Goal: Task Accomplishment & Management: Complete application form

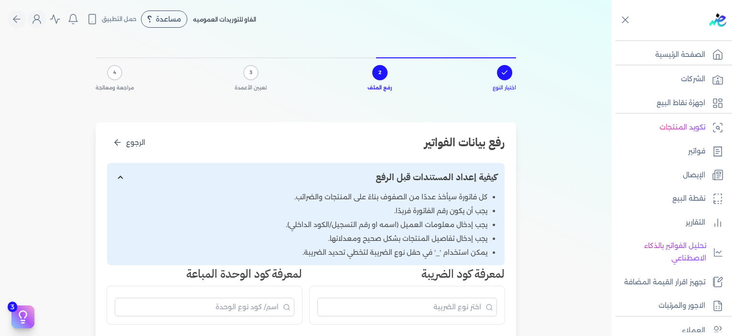
scroll to position [115, 0]
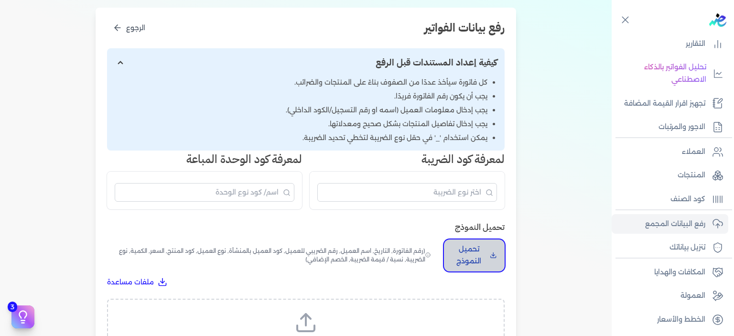
click at [479, 257] on p "تحميل النموذج" at bounding box center [469, 255] width 34 height 24
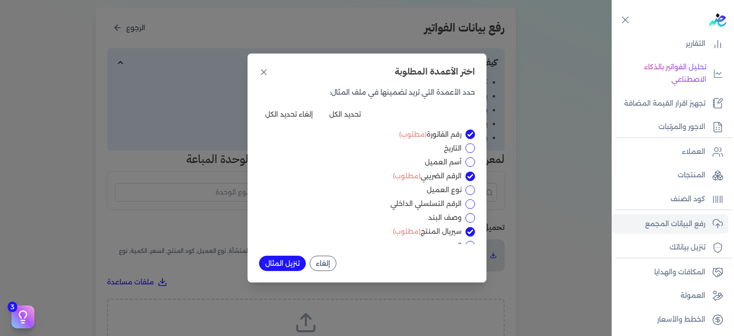
click at [472, 143] on div "التاريخ" at bounding box center [367, 148] width 216 height 10
click at [468, 148] on input "التاريخ" at bounding box center [471, 148] width 10 height 10
checkbox input "true"
click at [470, 164] on input "أسم العميل" at bounding box center [471, 162] width 10 height 10
checkbox input "true"
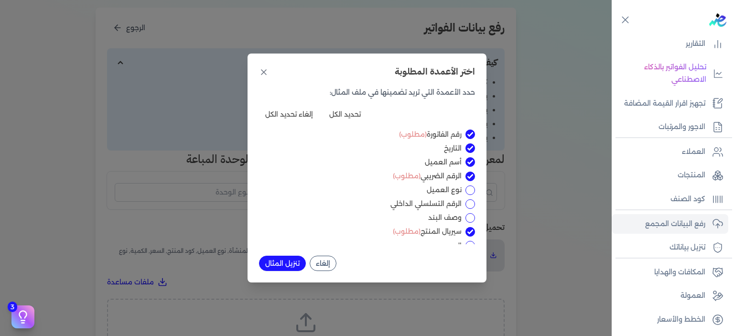
click at [470, 185] on input "نوع العميل" at bounding box center [471, 190] width 10 height 10
checkbox input "true"
click at [469, 206] on input "الرقم التسلسلي الداخلي" at bounding box center [471, 204] width 10 height 10
checkbox input "true"
click at [469, 218] on input "وصف البند" at bounding box center [471, 218] width 10 height 10
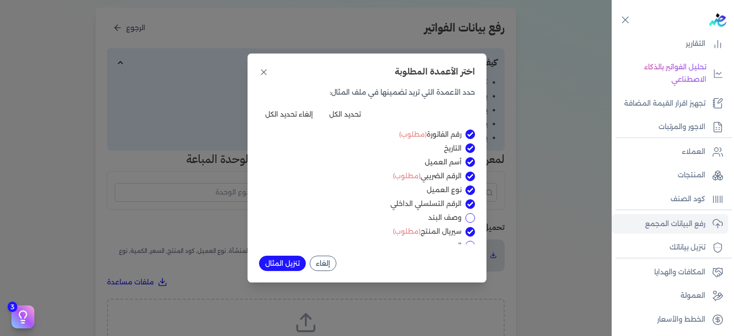
checkbox input "true"
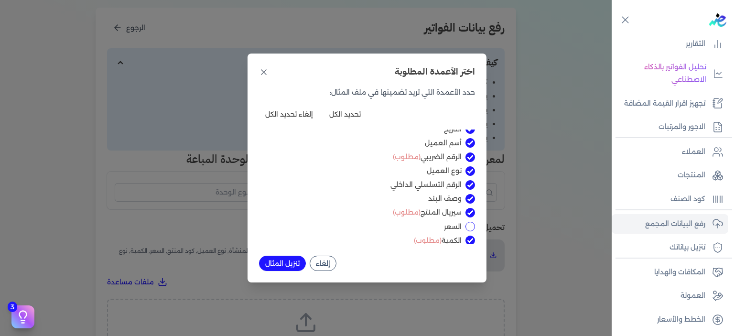
scroll to position [38, 0]
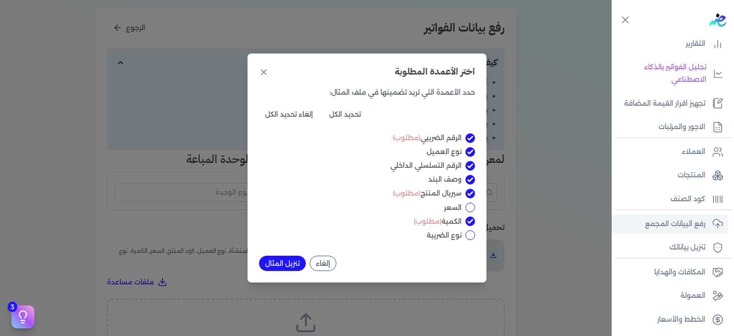
click at [473, 203] on div "السعر" at bounding box center [367, 208] width 216 height 10
click at [473, 206] on input "السعر" at bounding box center [471, 208] width 10 height 10
checkbox input "true"
click at [470, 237] on input "نوع الضريبة" at bounding box center [471, 235] width 10 height 10
checkbox input "true"
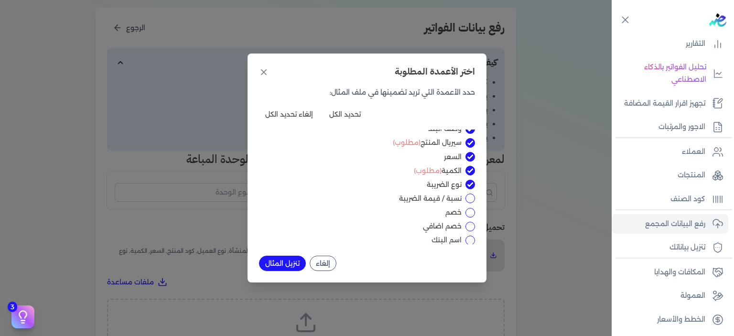
scroll to position [96, 0]
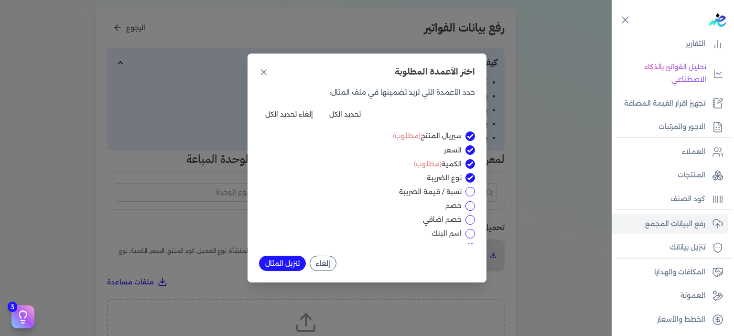
click at [472, 189] on input "نسبة / قيمة الضريبة" at bounding box center [471, 192] width 10 height 10
checkbox input "true"
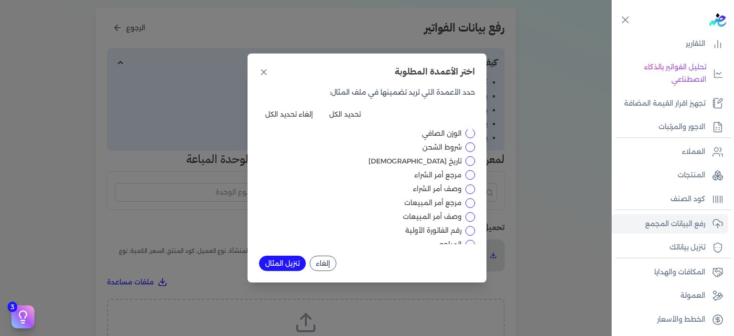
scroll to position [363, 0]
click at [469, 173] on input "مرجع أمر الشراء" at bounding box center [471, 175] width 10 height 10
checkbox input "true"
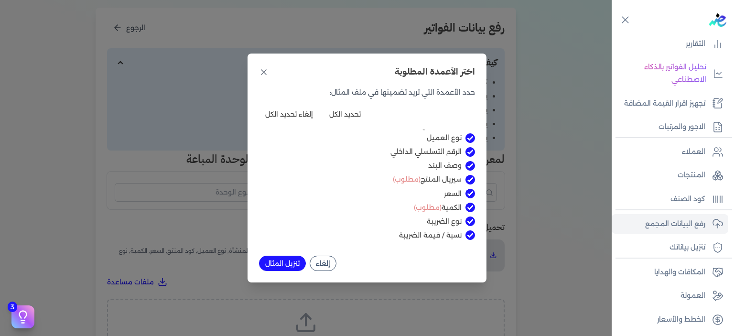
scroll to position [57, 0]
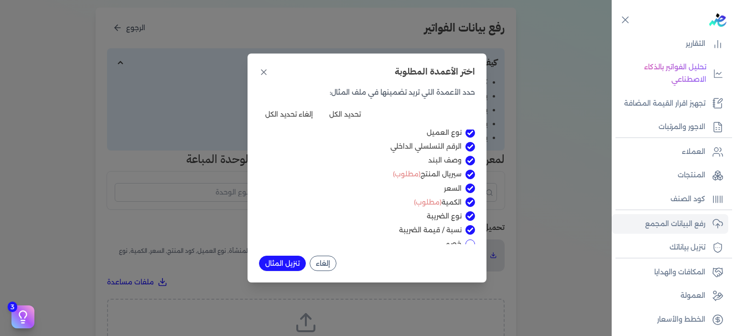
click at [282, 262] on button "تنزيل المثال" at bounding box center [282, 263] width 47 height 15
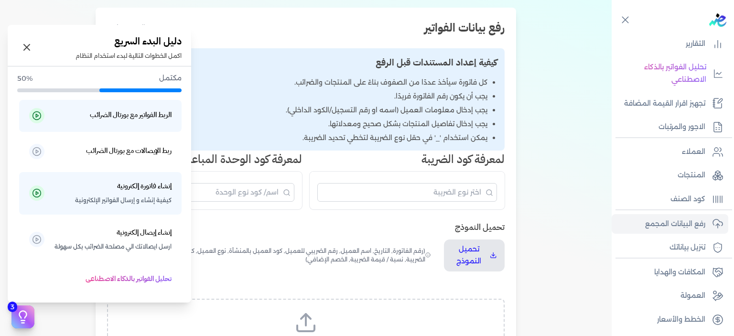
click at [23, 322] on icon at bounding box center [23, 317] width 14 height 14
drag, startPoint x: 19, startPoint y: 162, endPoint x: 64, endPoint y: 71, distance: 101.8
click at [64, 71] on div "مكتمل 50% الربط الفواتير مع بورتال الضرائب ربط الإيصالات مع بورتال الضرائب إنشا…" at bounding box center [100, 182] width 184 height 232
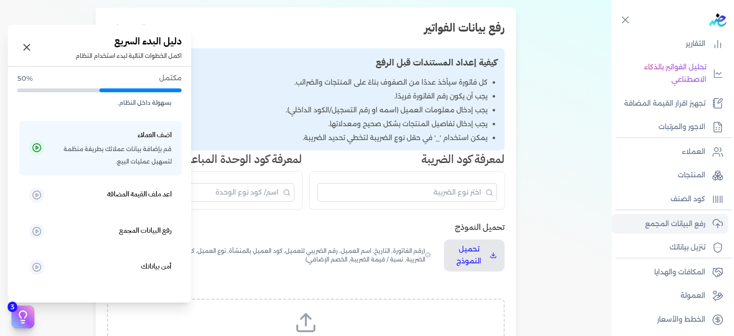
scroll to position [272, 0]
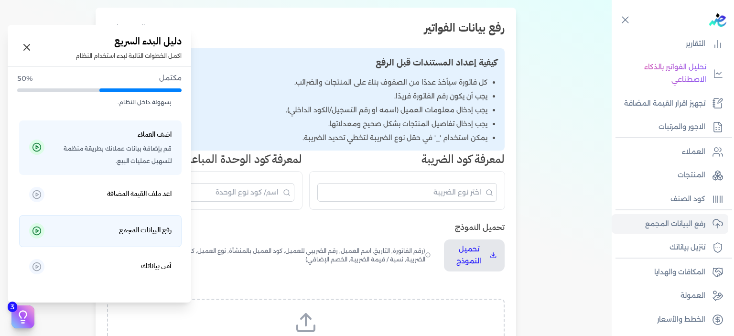
click at [41, 235] on circle at bounding box center [37, 231] width 8 height 8
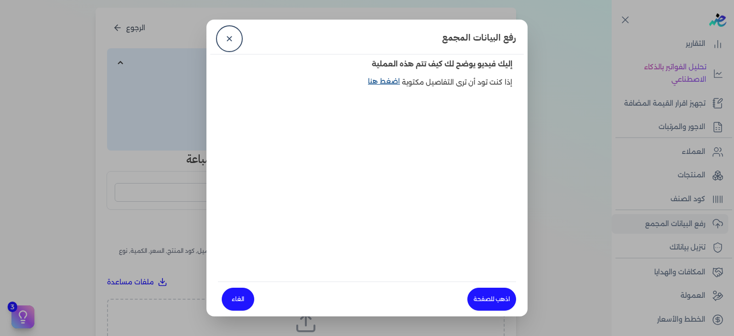
click at [383, 81] on link "اضغط هنا" at bounding box center [385, 87] width 34 height 22
click at [224, 38] on link "✕" at bounding box center [229, 38] width 23 height 23
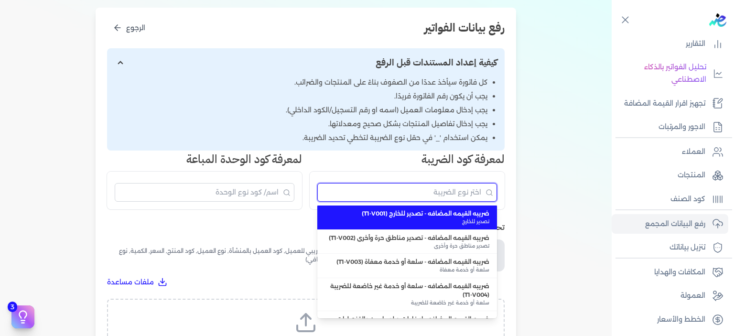
click at [355, 197] on input "البحث" at bounding box center [407, 192] width 180 height 19
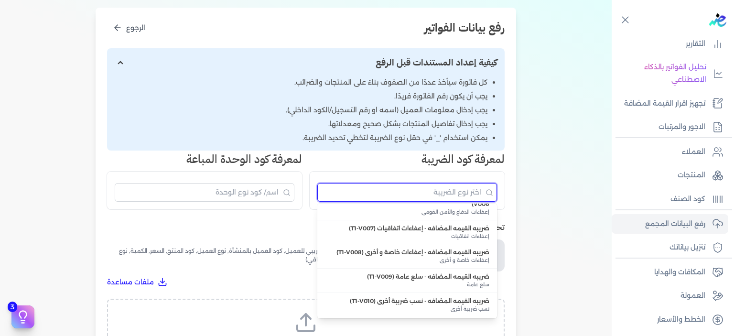
scroll to position [164, 0]
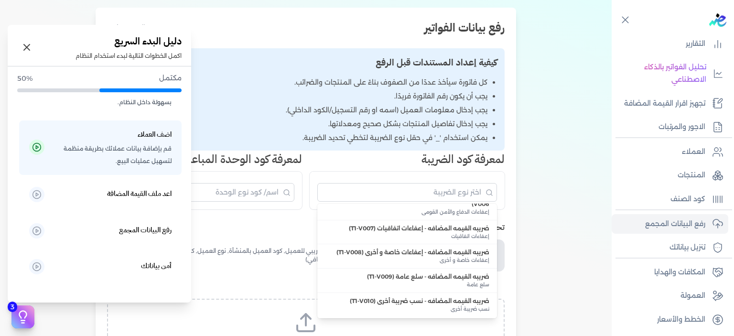
click at [22, 315] on icon at bounding box center [23, 317] width 14 height 14
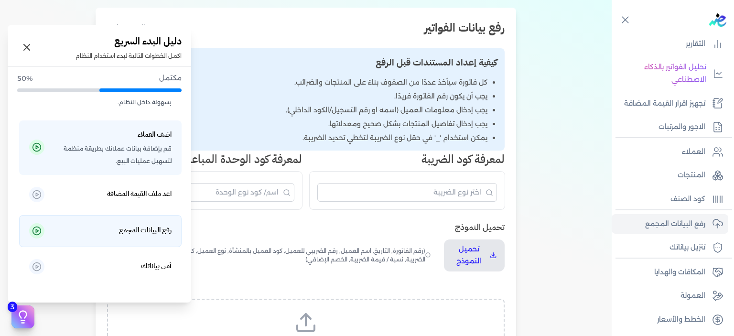
click at [132, 229] on h5 "رفع البيانات المجمع" at bounding box center [145, 230] width 53 height 12
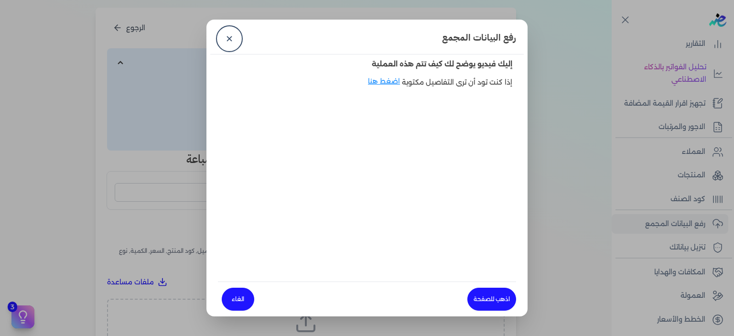
click at [132, 229] on dialog "رفع البيانات المجمع ✕ إليك فيديو يوضح لك كيف تتم هذه العملية إذا كنت تود أن ترى…" at bounding box center [367, 168] width 734 height 336
click at [483, 296] on link "اذهب للصفحة" at bounding box center [492, 299] width 49 height 23
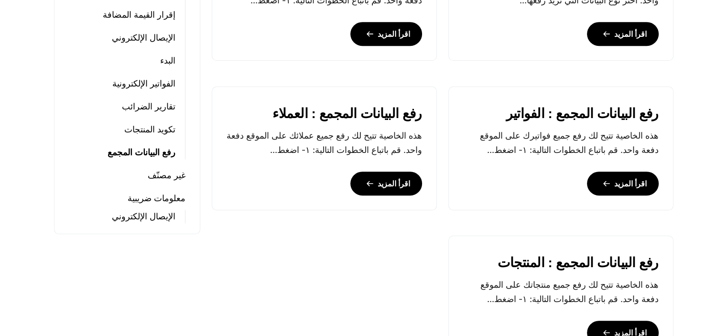
scroll to position [497, 0]
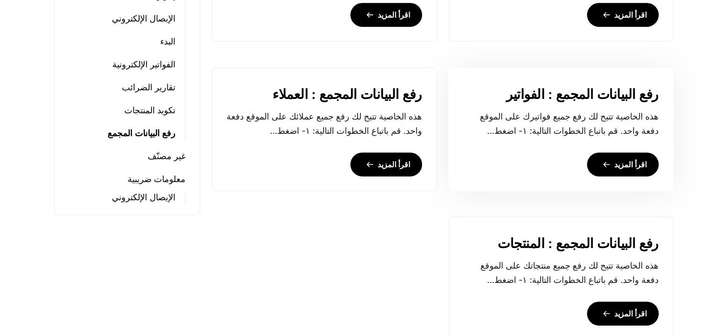
click at [616, 176] on link "اقرأ المزيد" at bounding box center [623, 165] width 72 height 24
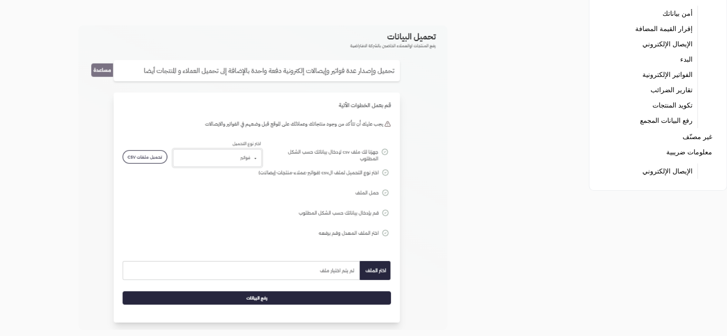
scroll to position [115, 0]
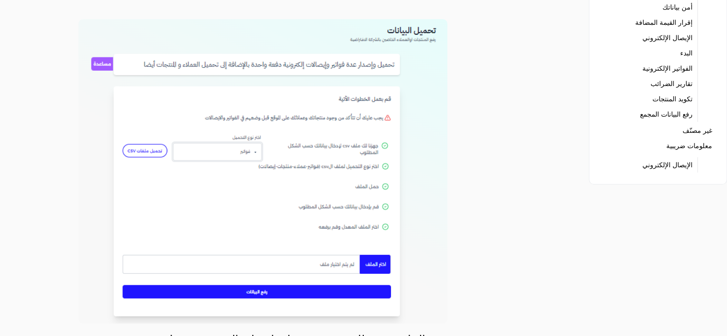
click at [431, 176] on img at bounding box center [262, 171] width 369 height 305
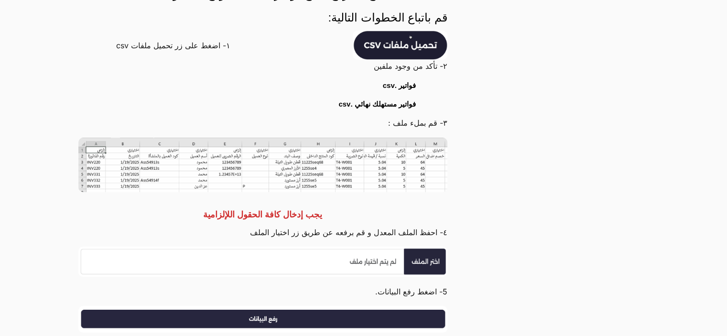
scroll to position [434, 0]
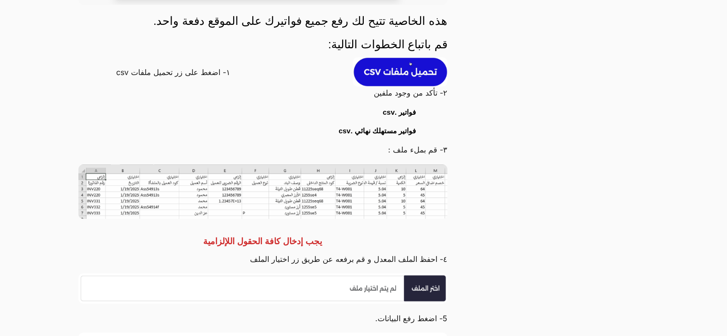
click at [418, 69] on img at bounding box center [400, 71] width 95 height 29
click at [422, 74] on img at bounding box center [400, 71] width 95 height 29
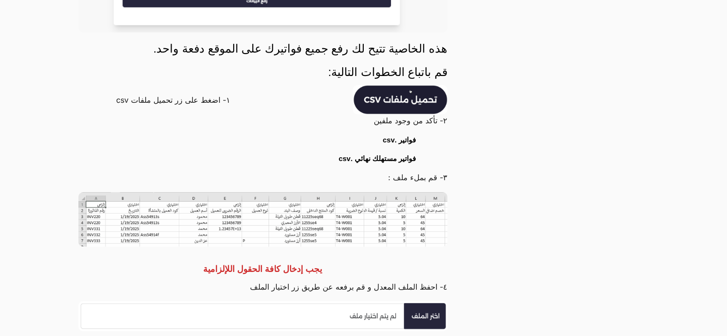
scroll to position [416, 0]
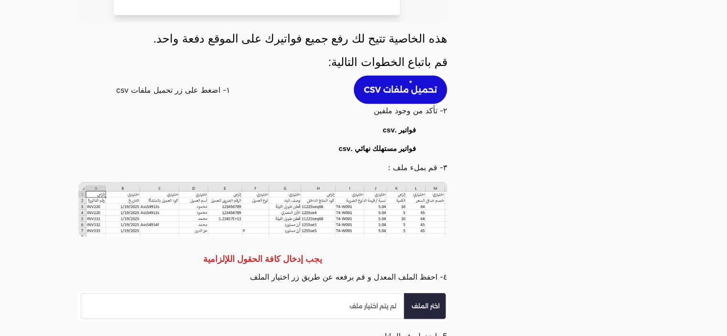
click at [392, 89] on img at bounding box center [400, 89] width 95 height 29
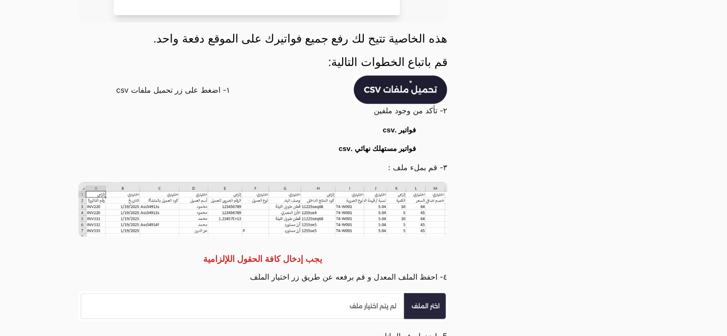
click at [399, 134] on strong "فواتير .csv" at bounding box center [399, 130] width 33 height 8
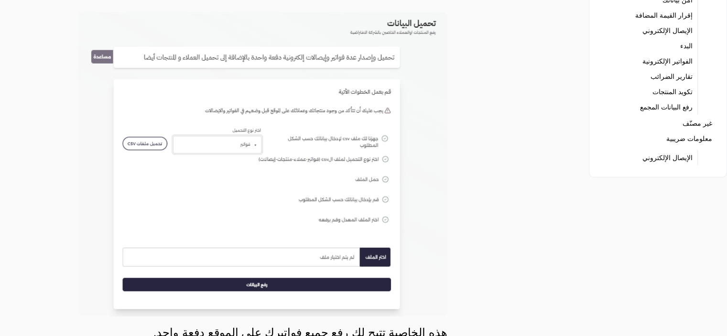
scroll to position [0, 0]
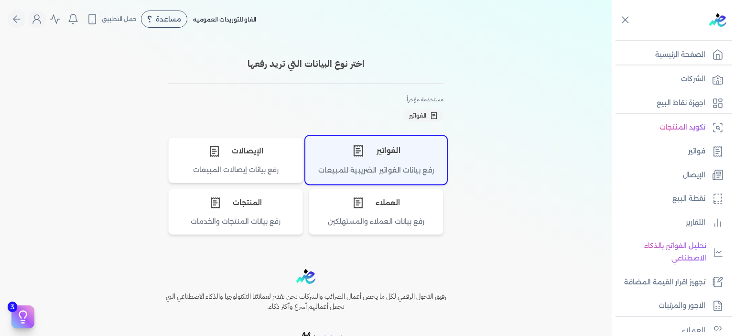
click at [404, 150] on div "الفواتير" at bounding box center [376, 150] width 141 height 29
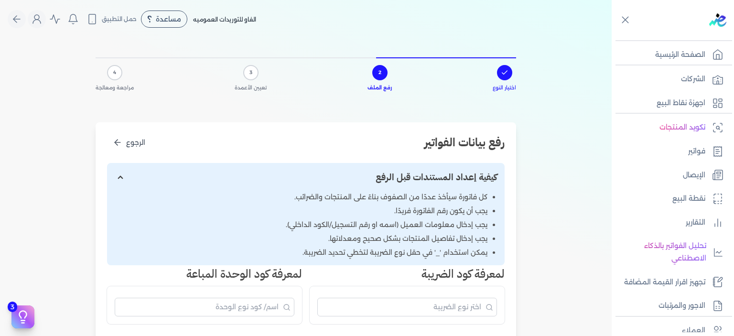
click at [404, 150] on div "رفع بيانات الفواتير الرجوع" at bounding box center [306, 143] width 398 height 18
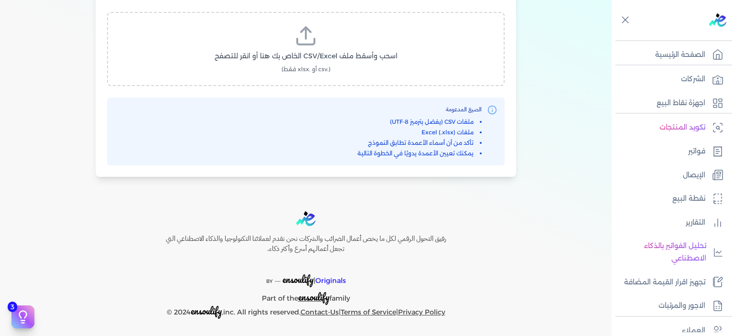
scroll to position [389, 0]
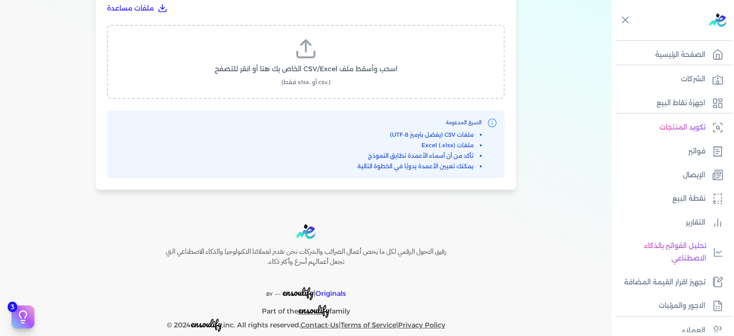
click at [249, 84] on label "اسحب وأسقط ملف CSV/Excel الخاص بك هنا أو انقر للتصفح (.csv أو .xlsx فقط)" at bounding box center [306, 61] width 373 height 49
click at [0, 0] on input "اسحب وأسقط ملف CSV/Excel الخاص بك هنا أو انقر للتصفح (.csv أو .xlsx فقط)" at bounding box center [0, 0] width 0 height 0
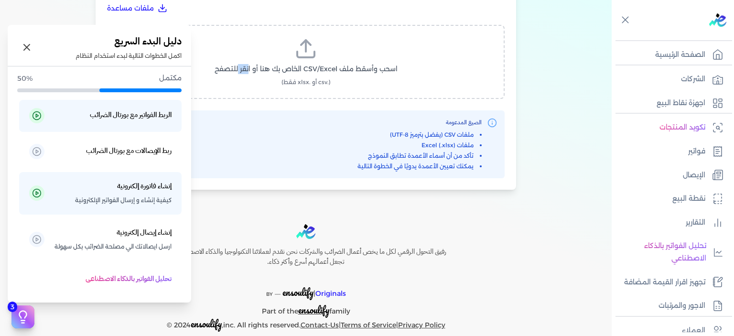
click at [23, 315] on icon at bounding box center [23, 317] width 14 height 14
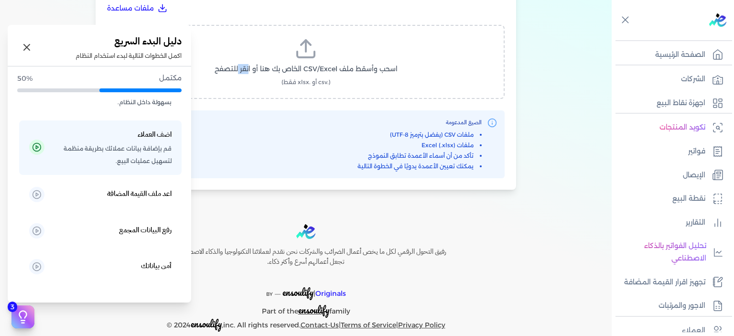
scroll to position [272, 0]
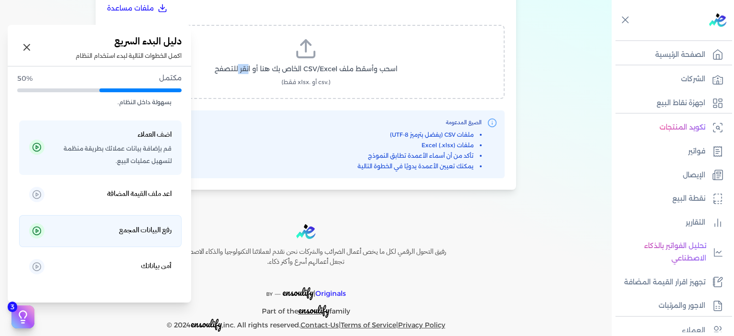
click at [37, 230] on icon at bounding box center [37, 231] width 10 height 10
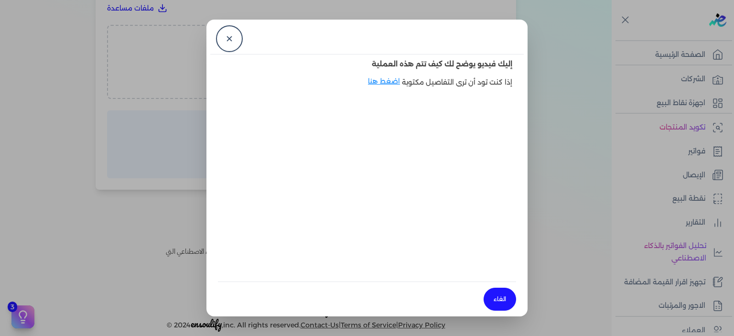
click at [37, 230] on dialog "✕ إليك فيديو يوضح لك كيف تتم هذه العملية إذا كنت تود أن ترى التفاصيل مكتوبة اضغ…" at bounding box center [367, 168] width 734 height 336
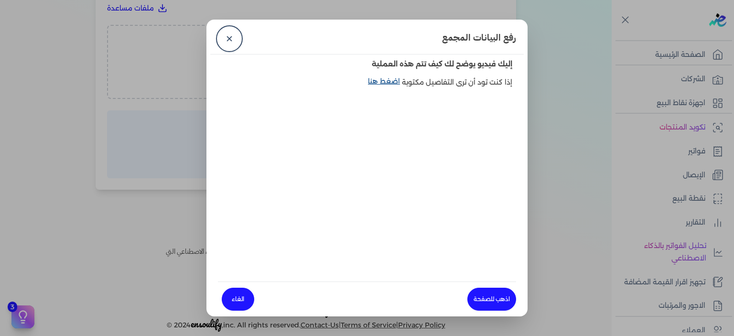
click at [384, 84] on link "اضغط هنا" at bounding box center [385, 87] width 34 height 22
click at [231, 40] on link "✕" at bounding box center [229, 38] width 23 height 23
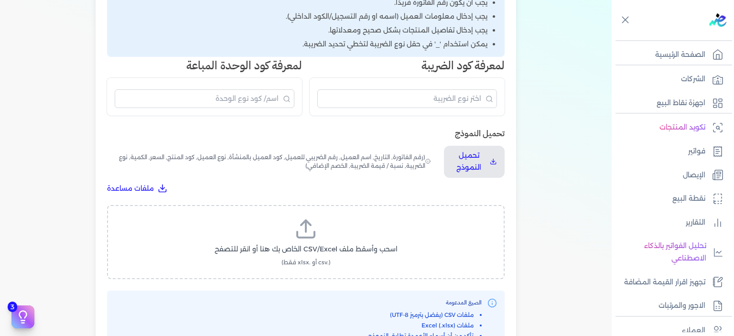
scroll to position [209, 0]
click at [574, 184] on div "اختيار النوع 2 رفع الملف 3 تعيين الأعمدة 4 مراجعة ومعالجة رفع بيانات الفواتير ا…" at bounding box center [306, 107] width 612 height 556
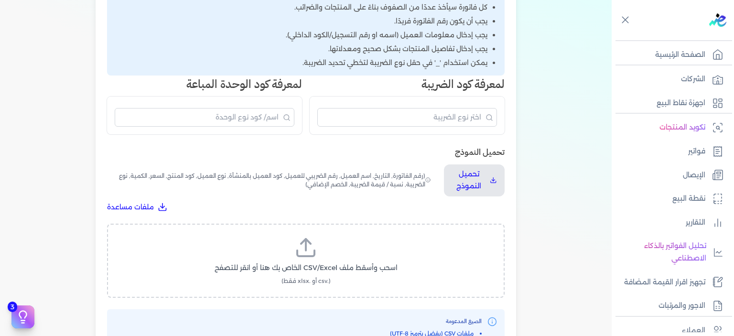
scroll to position [171, 0]
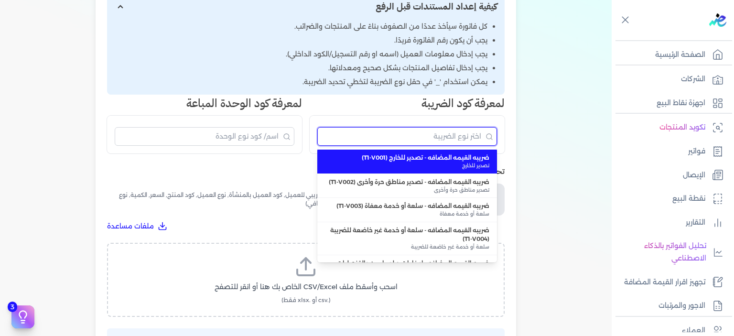
click at [469, 140] on input "البحث" at bounding box center [407, 136] width 180 height 19
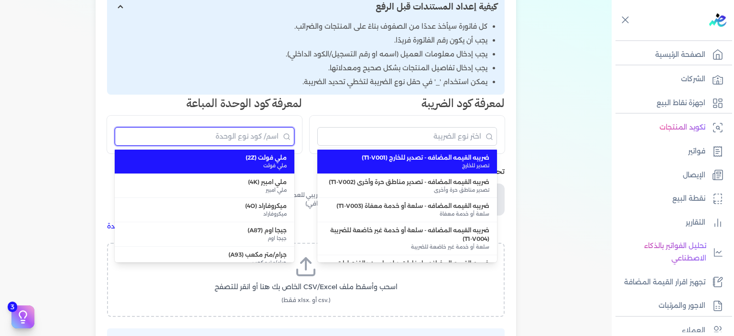
click at [267, 141] on input "البحث" at bounding box center [205, 136] width 180 height 19
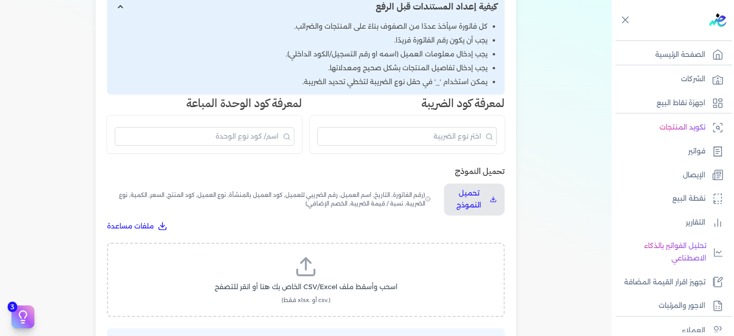
click at [194, 70] on li "يجب إدخال تفاصيل المنتجات بشكل صحيح ومعدلاتها." at bounding box center [301, 68] width 373 height 10
click at [467, 205] on p "تحميل النموذج" at bounding box center [469, 199] width 34 height 24
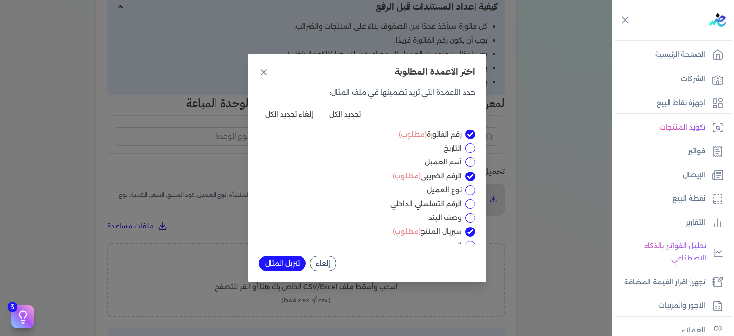
click at [464, 145] on div "التاريخ" at bounding box center [367, 148] width 216 height 10
click at [472, 153] on input "التاريخ" at bounding box center [471, 148] width 10 height 10
checkbox input "true"
click at [469, 167] on div "رقم الفاتورة (مطلوب) التاريخ أسم العميل الرقم الضريبي (مطلوب) نوع العميل الرقم …" at bounding box center [367, 187] width 216 height 115
click at [469, 191] on input "نوع العميل" at bounding box center [471, 190] width 10 height 10
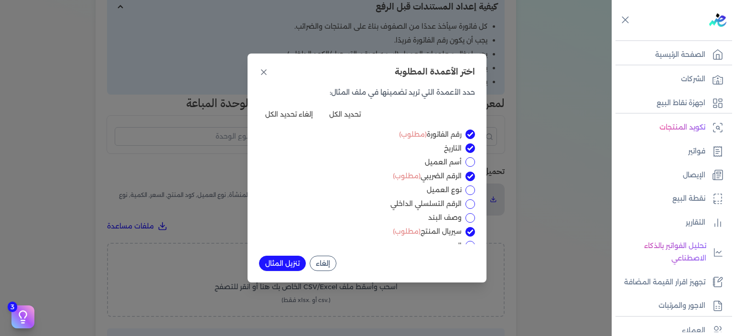
checkbox input "true"
click at [468, 162] on input "أسم العميل" at bounding box center [471, 162] width 10 height 10
checkbox input "true"
click at [467, 207] on input "الرقم التسلسلي الداخلي" at bounding box center [471, 204] width 10 height 10
checkbox input "true"
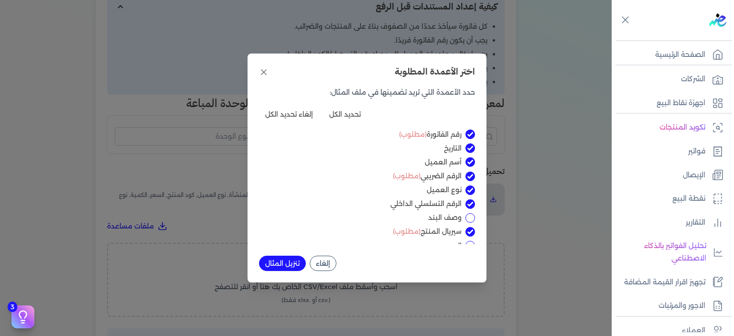
click at [467, 223] on div "رقم الفاتورة (مطلوب) التاريخ أسم العميل الرقم الضريبي (مطلوب) نوع العميل الرقم …" at bounding box center [367, 187] width 216 height 115
click at [471, 215] on input "وصف البند" at bounding box center [471, 218] width 10 height 10
checkbox input "true"
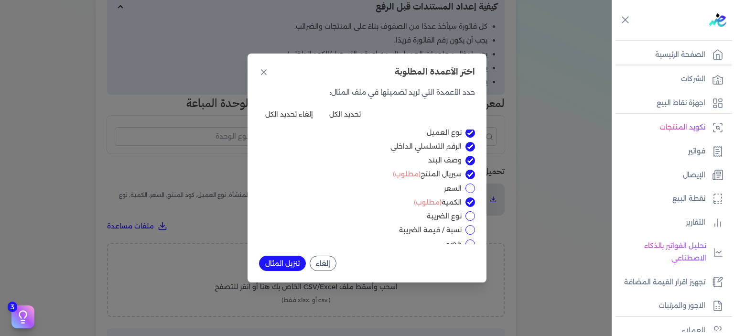
scroll to position [96, 0]
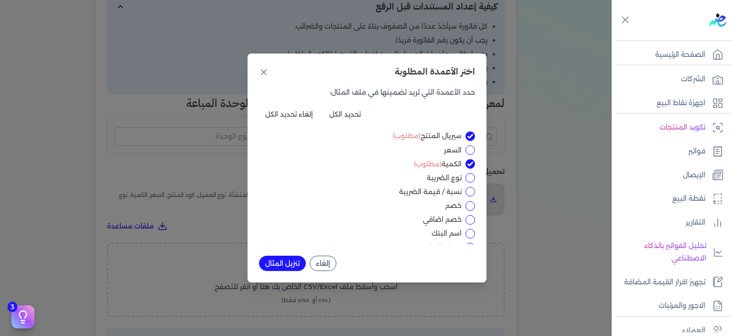
click at [472, 147] on input "السعر" at bounding box center [471, 150] width 10 height 10
checkbox input "true"
click at [473, 179] on input "نوع الضريبة" at bounding box center [471, 178] width 10 height 10
checkbox input "true"
click at [469, 199] on div "رقم الفاتورة (مطلوب) التاريخ أسم العميل الرقم الضريبي (مطلوب) نوع العميل الرقم …" at bounding box center [367, 187] width 216 height 115
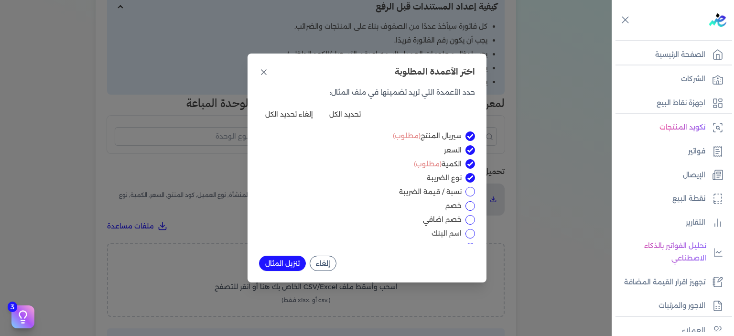
click at [469, 196] on div "نسبة / قيمة الضريبة" at bounding box center [367, 192] width 216 height 10
click at [465, 194] on div "نسبة / قيمة الضريبة" at bounding box center [367, 192] width 216 height 10
click at [469, 193] on input "نسبة / قيمة الضريبة" at bounding box center [471, 192] width 10 height 10
checkbox input "true"
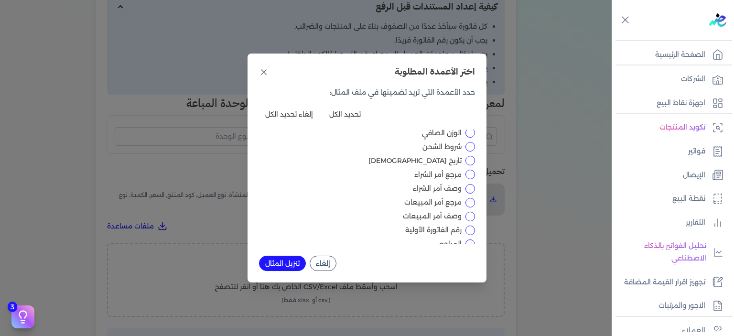
scroll to position [372, 0]
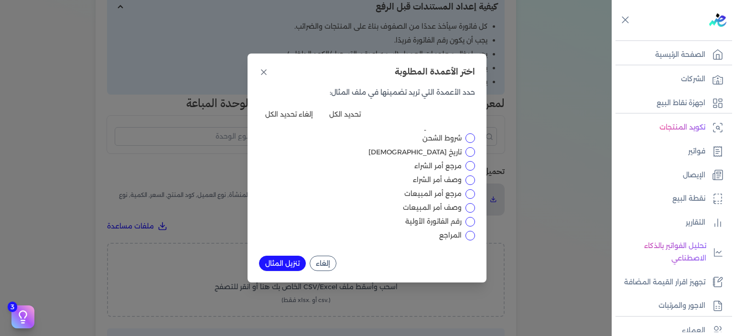
click at [466, 163] on div "مرجع أمر الشراء" at bounding box center [367, 166] width 216 height 10
click at [469, 163] on input "مرجع أمر الشراء" at bounding box center [471, 166] width 10 height 10
checkbox input "true"
click at [305, 112] on button "إلغاء تحديد الكل" at bounding box center [289, 114] width 60 height 15
checkbox input "false"
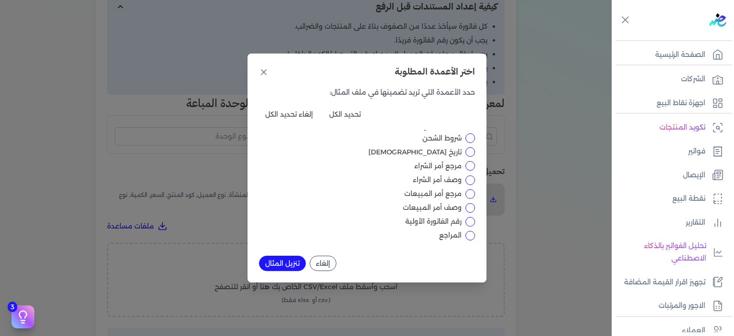
checkbox input "false"
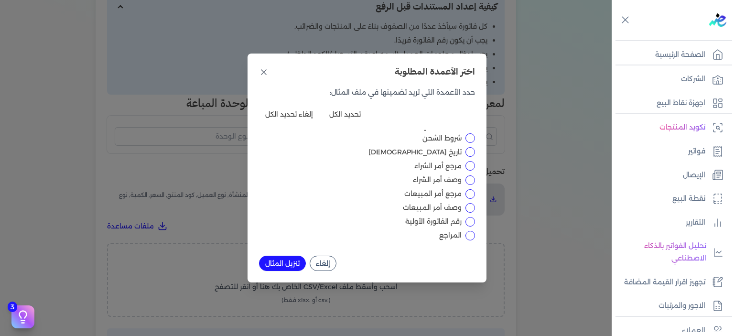
checkbox input "false"
click at [349, 109] on button "تحديد الكل" at bounding box center [345, 114] width 44 height 15
checkbox input "true"
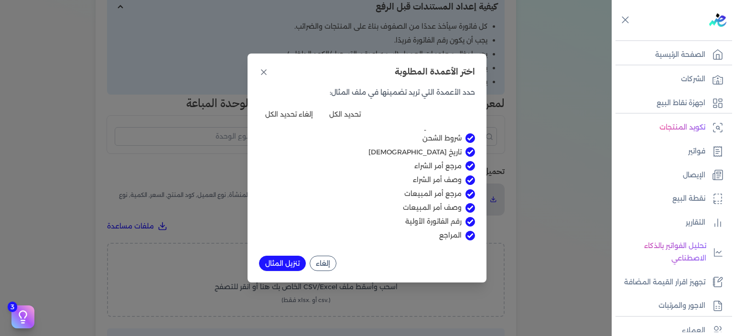
checkbox input "true"
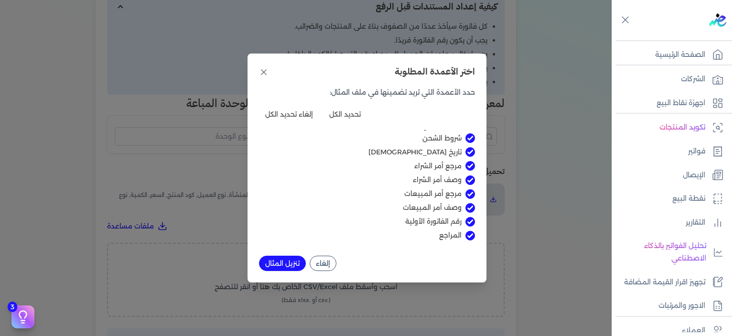
checkbox input "true"
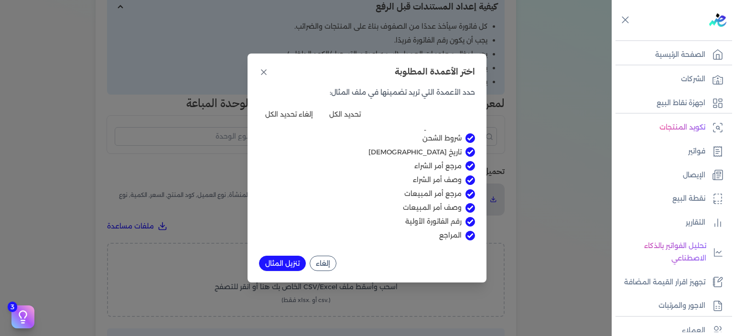
checkbox input "true"
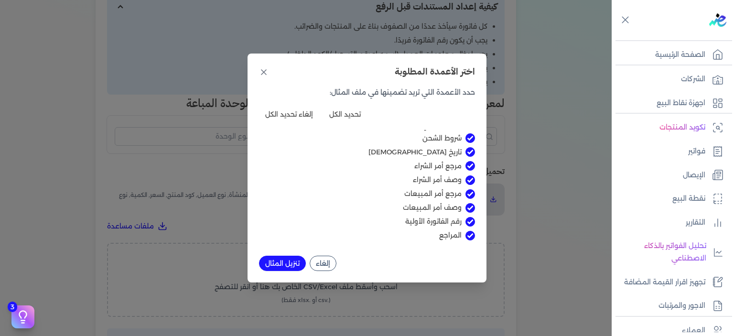
checkbox input "true"
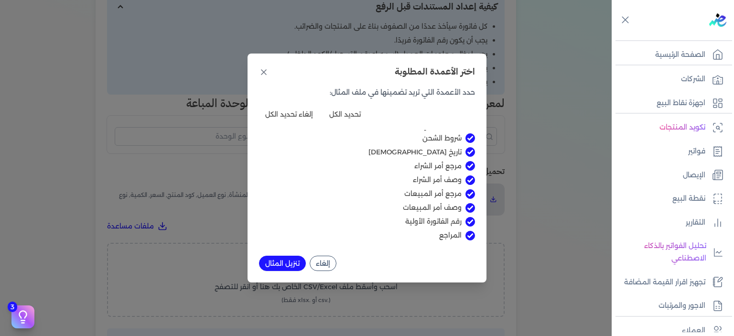
checkbox input "true"
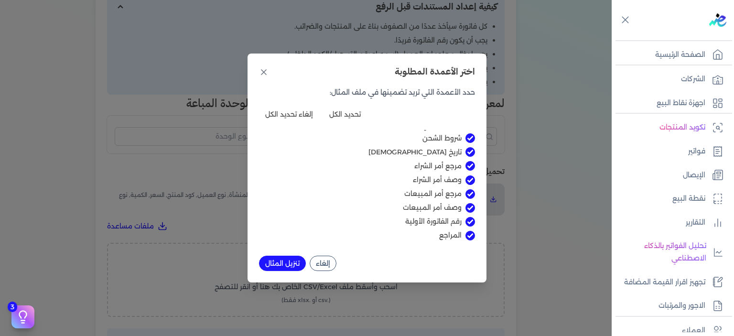
checkbox input "true"
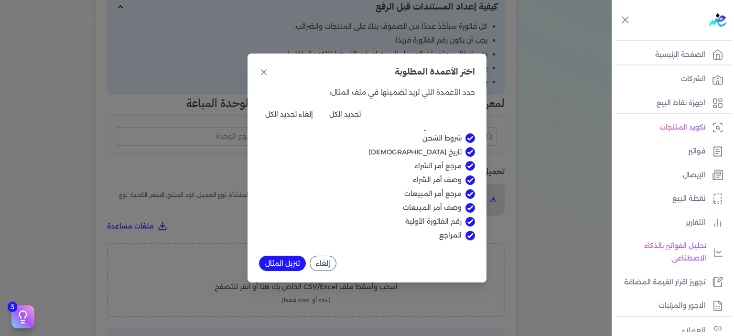
click at [324, 266] on button "إلغاء" at bounding box center [323, 263] width 27 height 15
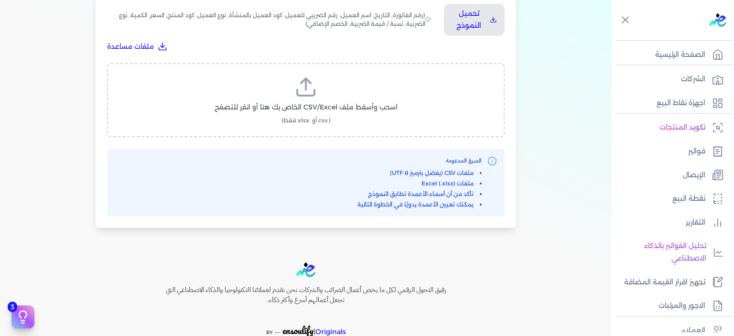
scroll to position [325, 0]
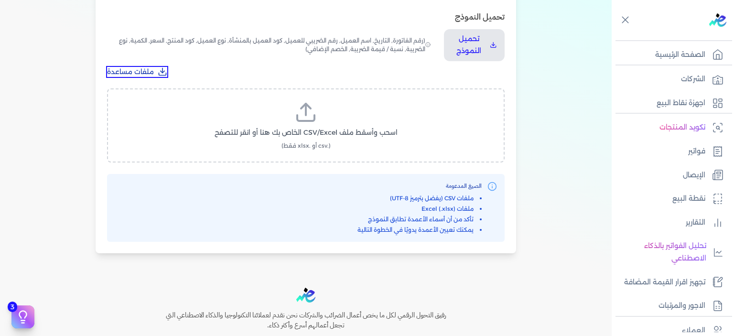
click at [154, 69] on span "ملفات مساعدة" at bounding box center [130, 72] width 47 height 10
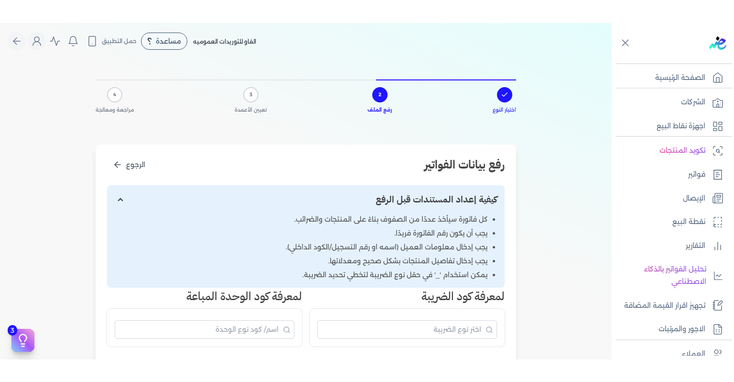
scroll to position [0, 0]
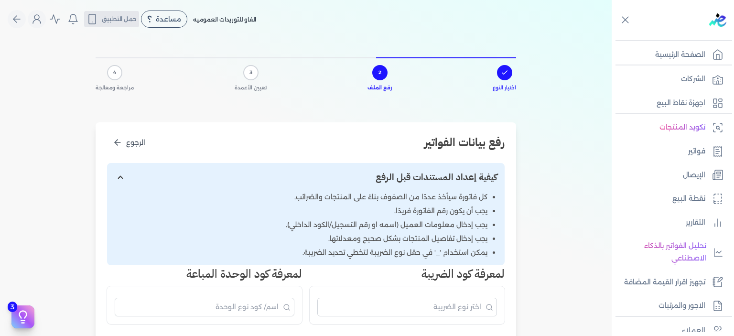
drag, startPoint x: 247, startPoint y: 76, endPoint x: 122, endPoint y: 19, distance: 136.7
click at [122, 19] on div "Toggle Navigation الاسعار العمولات مساعدة خدمة العملاء دليل المستخدم تسجيل الدخ…" at bounding box center [306, 168] width 612 height 336
click at [122, 19] on span "حمل التطبيق" at bounding box center [119, 19] width 35 height 9
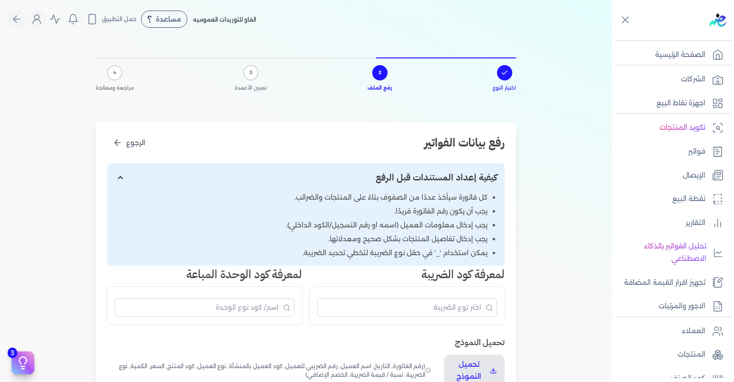
click at [501, 106] on div "اختيار النوع 2 رفع الملف 3 تعيين الأعمدة 4 مراجعة ومعالجة" at bounding box center [306, 80] width 421 height 61
click at [120, 142] on icon "الرجوع" at bounding box center [118, 142] width 6 height 0
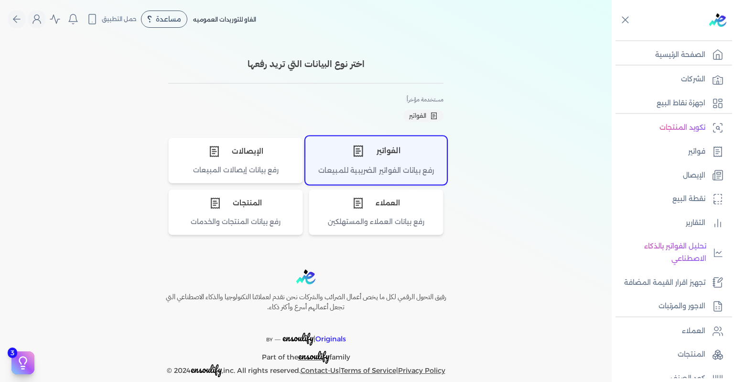
click at [402, 163] on div "الفواتير" at bounding box center [376, 150] width 141 height 29
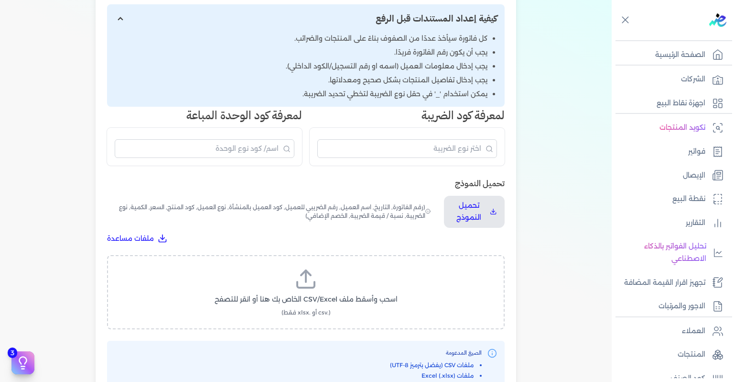
scroll to position [167, 0]
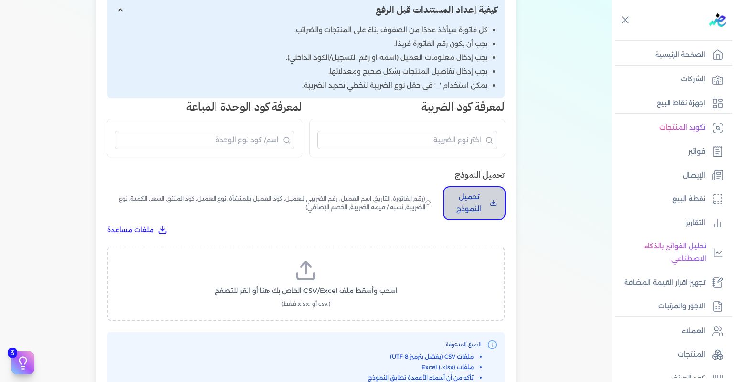
click at [478, 199] on p "تحميل النموذج" at bounding box center [469, 203] width 34 height 24
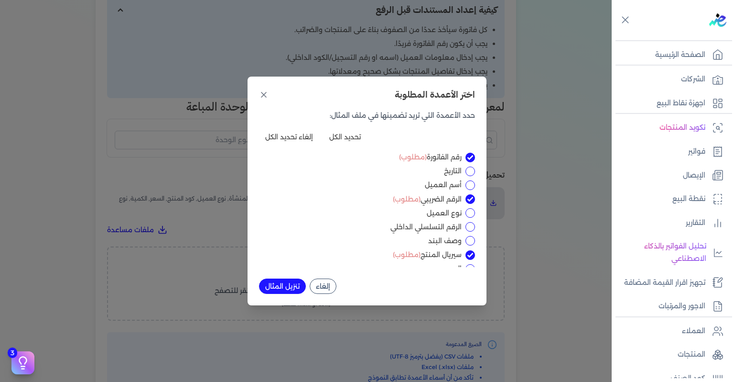
click at [470, 184] on input "أسم العميل" at bounding box center [471, 185] width 10 height 10
checkbox input "true"
click at [469, 167] on input "التاريخ" at bounding box center [471, 171] width 10 height 10
checkbox input "true"
click at [262, 93] on icon at bounding box center [264, 95] width 10 height 10
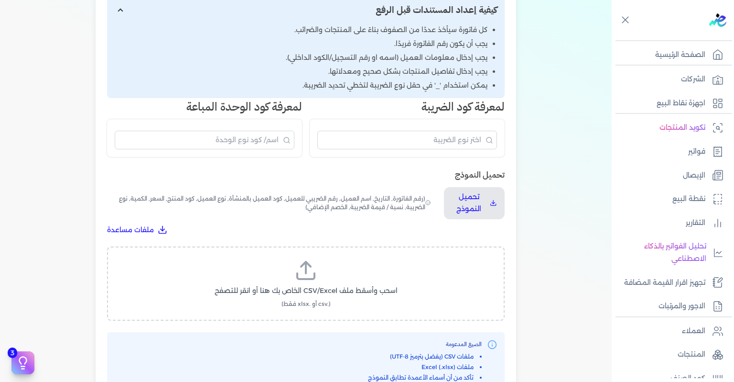
scroll to position [0, 0]
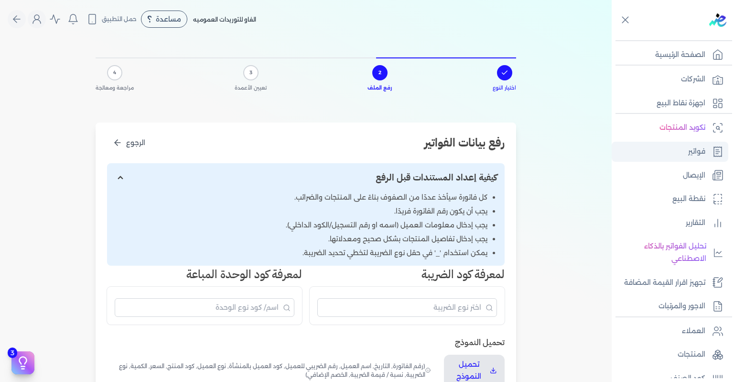
click at [649, 153] on link "فواتير" at bounding box center [670, 152] width 117 height 20
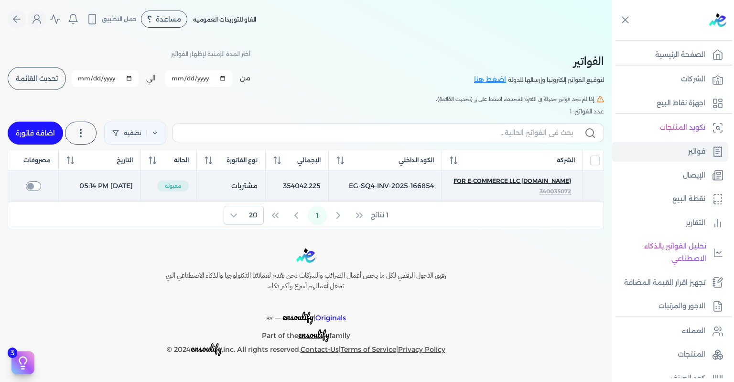
click at [495, 183] on span "Souq.com for E-Commerce LLC" at bounding box center [513, 180] width 118 height 9
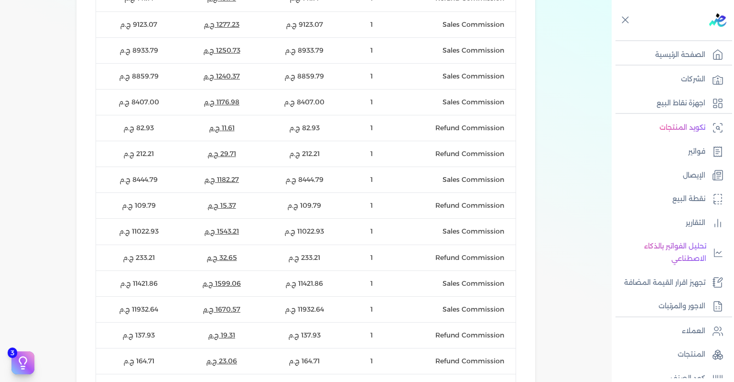
scroll to position [688, 0]
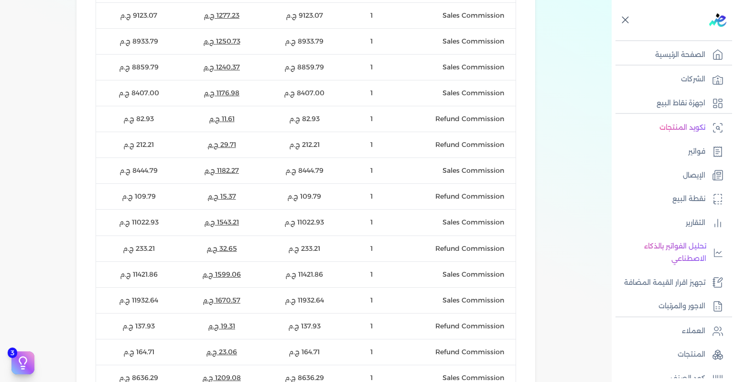
click at [624, 21] on icon at bounding box center [625, 20] width 6 height 6
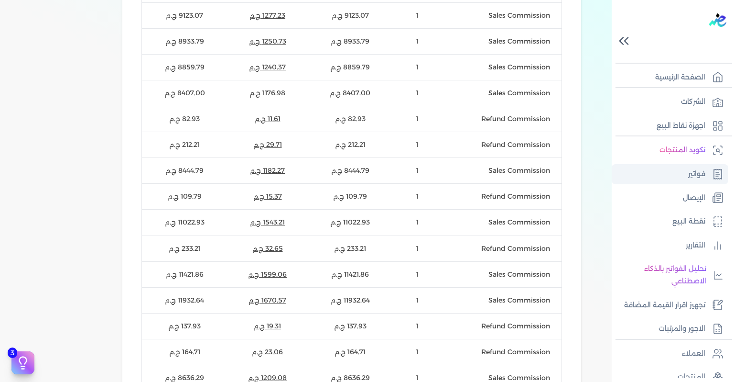
click at [681, 170] on link "فواتير" at bounding box center [670, 174] width 117 height 20
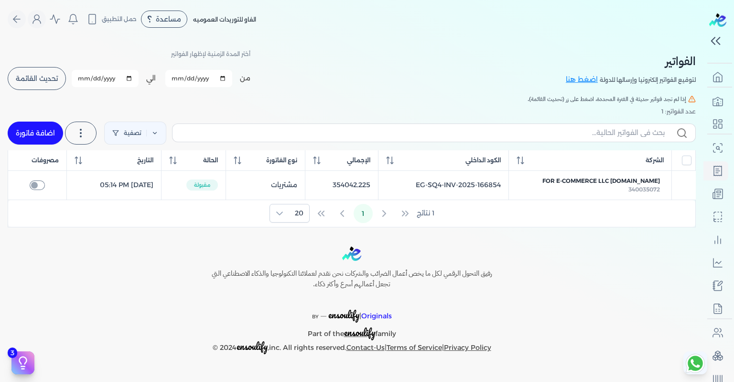
click at [28, 135] on link "اضافة فاتورة" at bounding box center [35, 132] width 55 height 23
select select "EGP"
select select "B"
select select "EGS"
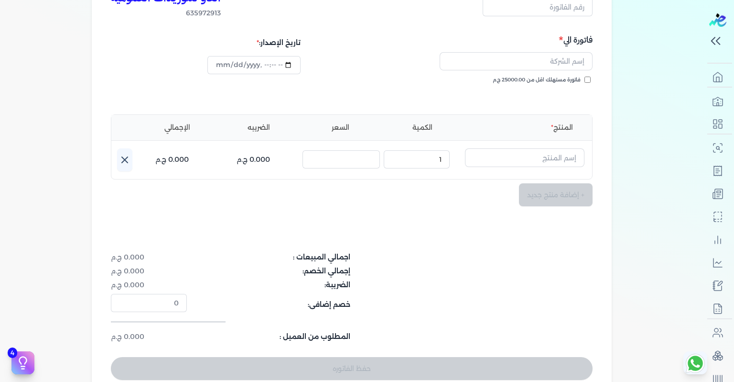
scroll to position [115, 0]
click at [462, 62] on input "text" at bounding box center [516, 61] width 153 height 18
click at [622, 39] on div "بيانات إضافية الفاو للتوريدات العموميه 635972913 رقم الفاتورة فاتورة الي لا توج…" at bounding box center [351, 165] width 551 height 465
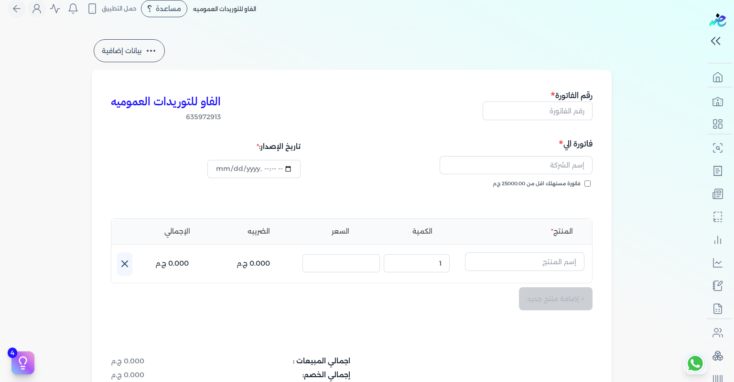
scroll to position [0, 0]
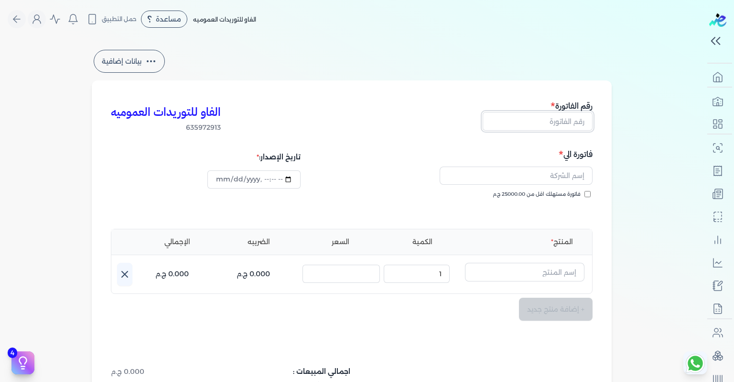
click at [549, 124] on input "text" at bounding box center [538, 121] width 110 height 18
type input "1"
click at [536, 180] on input "text" at bounding box center [516, 175] width 153 height 18
type input "ش"
click at [527, 173] on input "ahmed" at bounding box center [516, 175] width 153 height 18
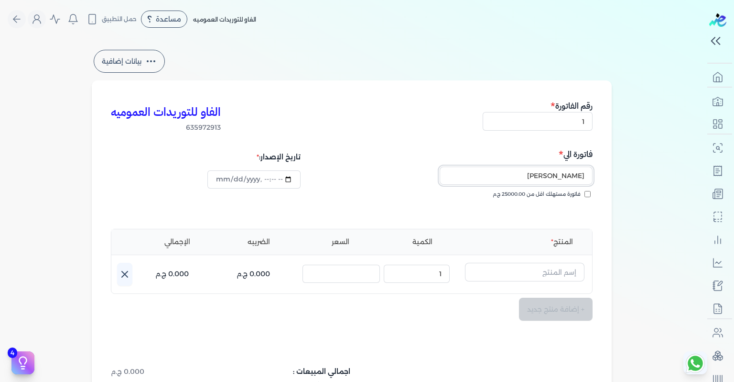
type input "ahmed"
click at [541, 237] on li "المنتج" at bounding box center [525, 242] width 120 height 10
click at [560, 247] on ul "المنتج الكمية السعر الضريبه الإجمالي" at bounding box center [351, 241] width 481 height 25
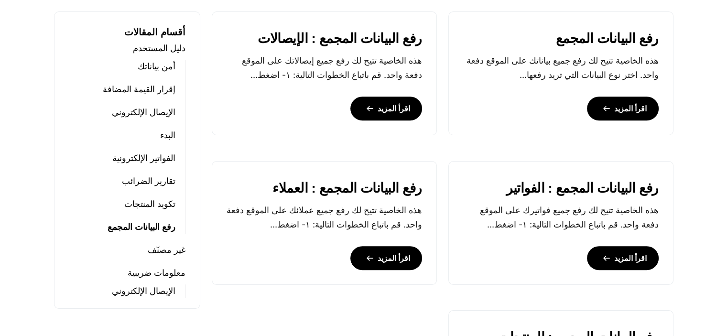
scroll to position [421, 0]
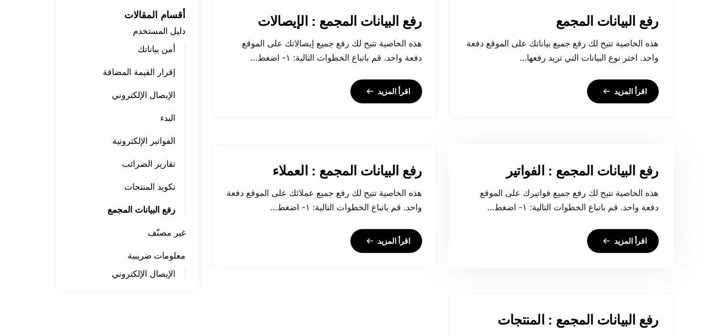
click at [611, 248] on link "اقرأ المزيد" at bounding box center [623, 241] width 72 height 24
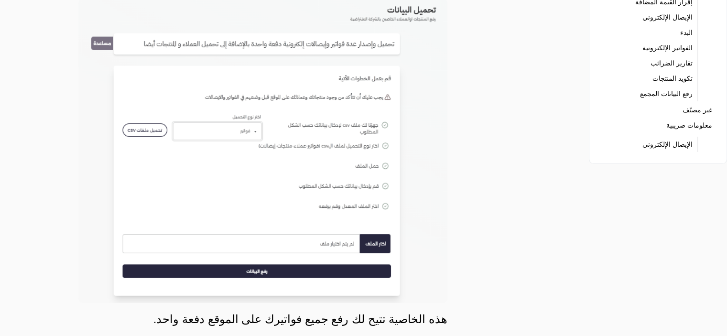
scroll to position [134, 0]
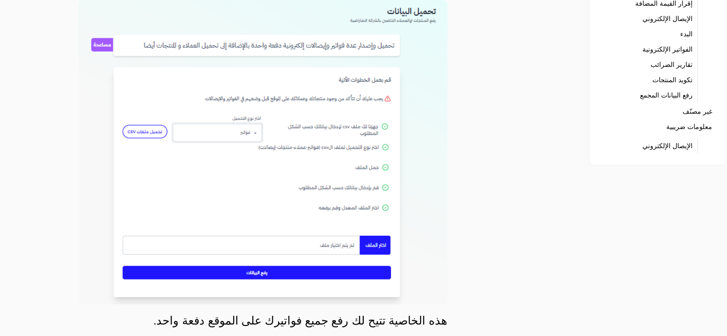
click at [101, 40] on img at bounding box center [262, 152] width 369 height 305
click at [101, 45] on img at bounding box center [262, 152] width 369 height 305
click at [134, 134] on img at bounding box center [262, 152] width 369 height 305
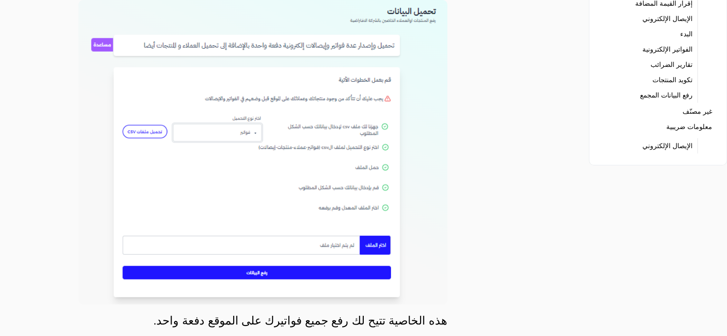
click at [141, 135] on img at bounding box center [262, 152] width 369 height 305
click at [175, 271] on img at bounding box center [262, 152] width 369 height 305
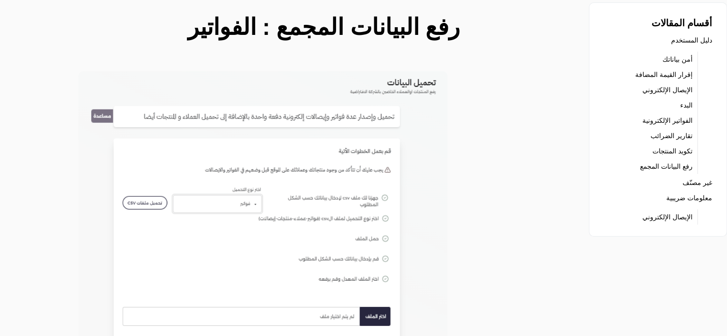
scroll to position [0, 0]
